Goal: Task Accomplishment & Management: Use online tool/utility

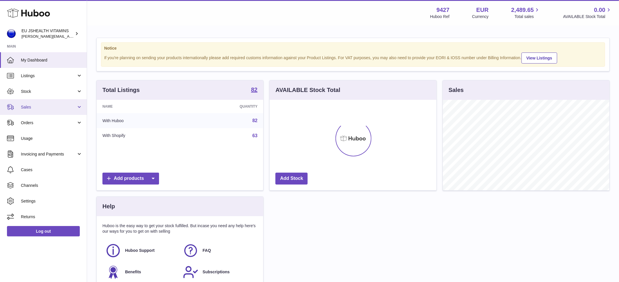
scroll to position [91, 167]
click at [40, 87] on link "Stock" at bounding box center [43, 92] width 87 height 16
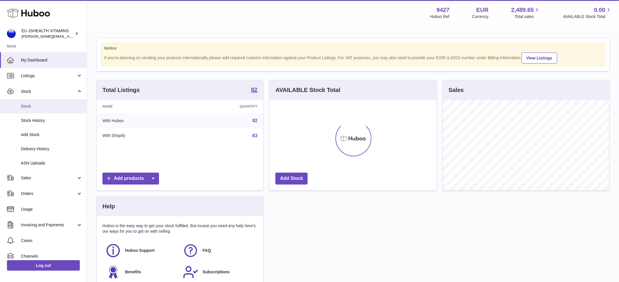
click at [39, 103] on link "Stock" at bounding box center [43, 106] width 87 height 14
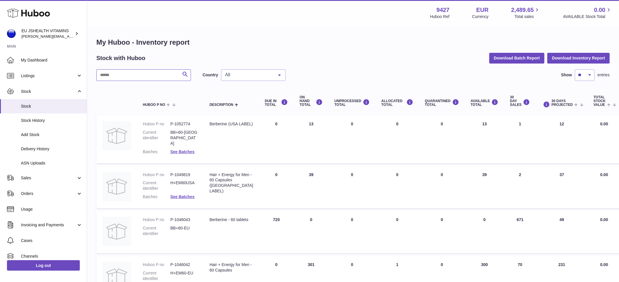
click at [122, 77] on input "text" at bounding box center [143, 75] width 95 height 12
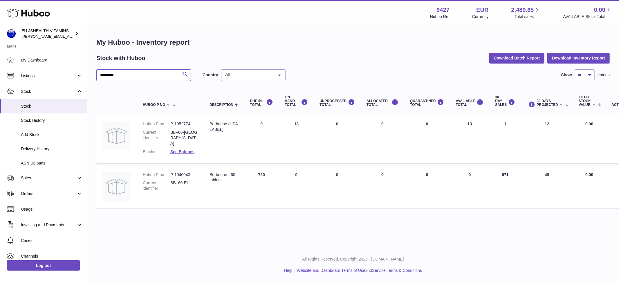
type input "*********"
drag, startPoint x: 545, startPoint y: 169, endPoint x: 553, endPoint y: 167, distance: 8.6
click at [553, 167] on td "30 DAYS PROJECTED 49" at bounding box center [547, 187] width 52 height 42
